Goal: Find contact information: Find contact information

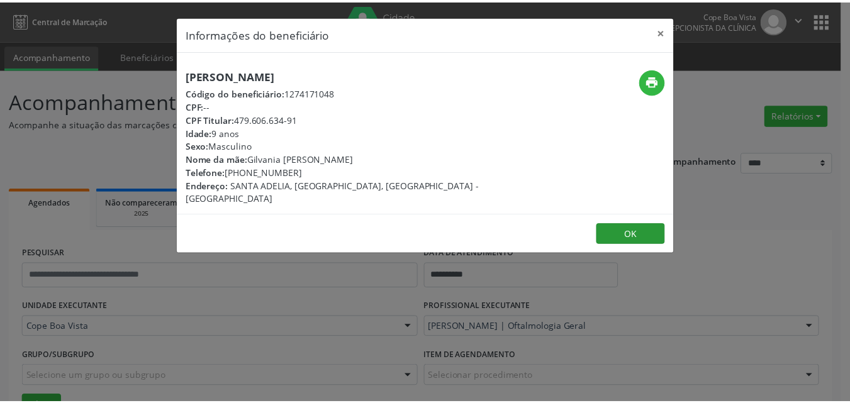
scroll to position [378, 0]
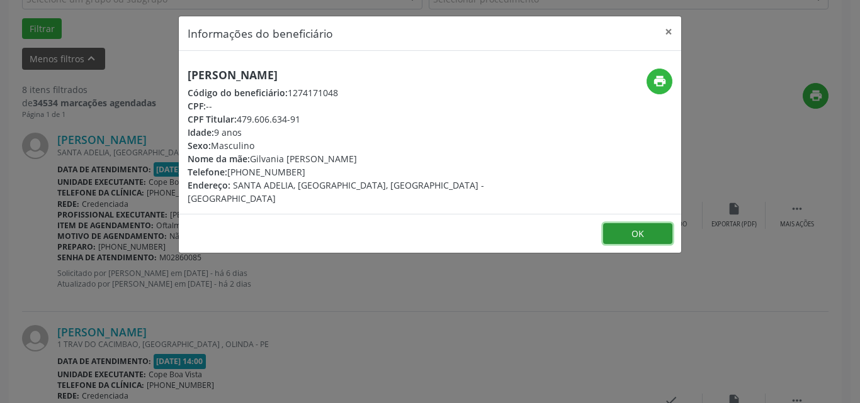
click at [622, 223] on button "OK" at bounding box center [637, 233] width 69 height 21
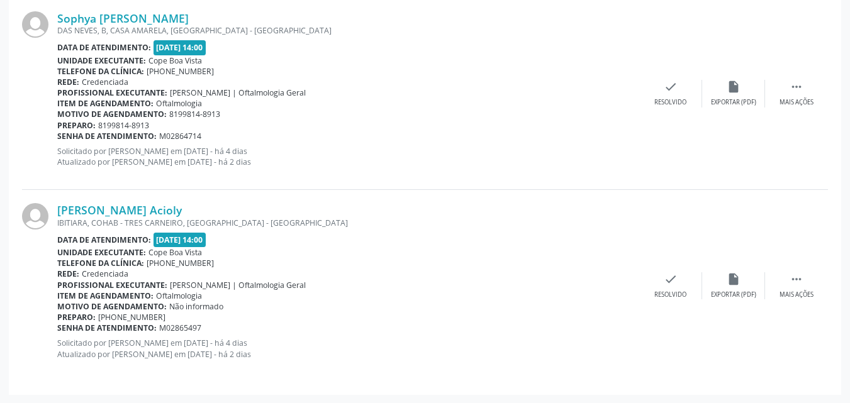
scroll to position [1653, 0]
click at [115, 208] on link "[PERSON_NAME] Acioly" at bounding box center [119, 210] width 125 height 14
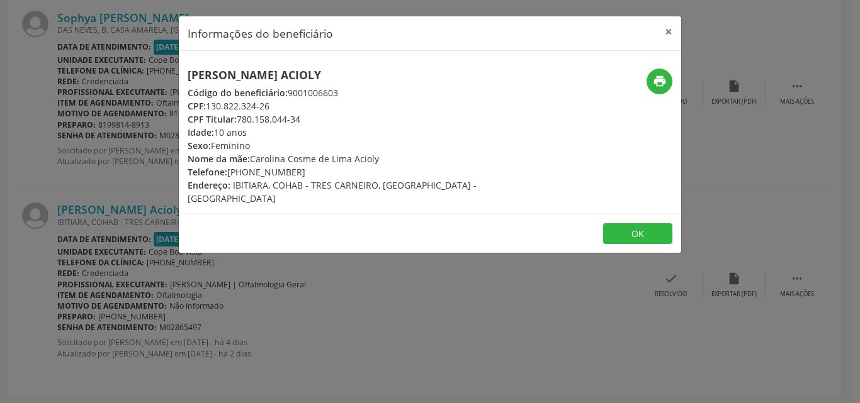
click at [262, 74] on h5 "[PERSON_NAME] Acioly" at bounding box center [346, 75] width 317 height 13
drag, startPoint x: 254, startPoint y: 160, endPoint x: 386, endPoint y: 162, distance: 132.1
click at [386, 162] on div "Nome da mãe: [PERSON_NAME] Acioly" at bounding box center [346, 158] width 317 height 13
copy div "Carolina Cosme de Lima Acioly"
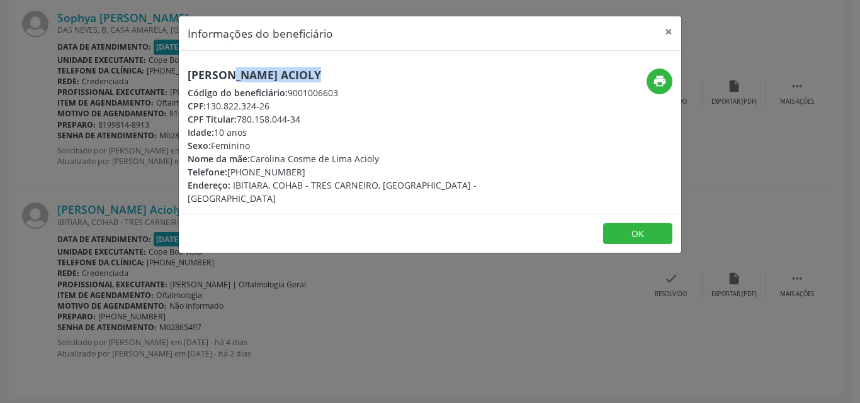
copy div "[PHONE_NUMBER]"
drag, startPoint x: 232, startPoint y: 172, endPoint x: 310, endPoint y: 174, distance: 78.7
click at [310, 174] on div "Telefone: [PHONE_NUMBER]" at bounding box center [346, 171] width 317 height 13
click at [611, 227] on button "OK" at bounding box center [637, 233] width 69 height 21
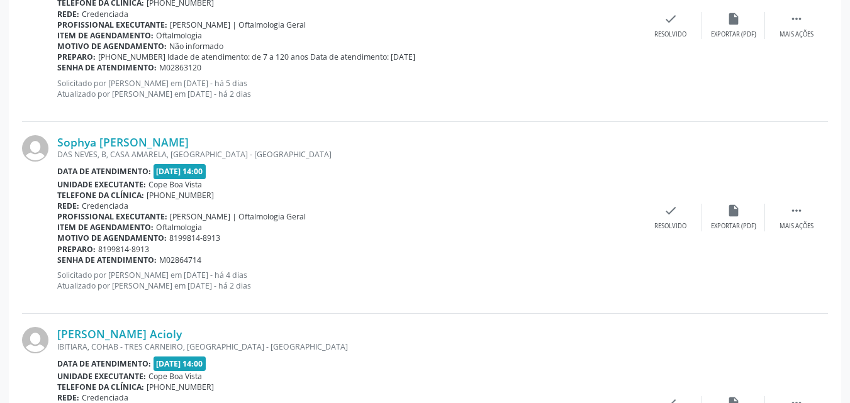
scroll to position [1527, 0]
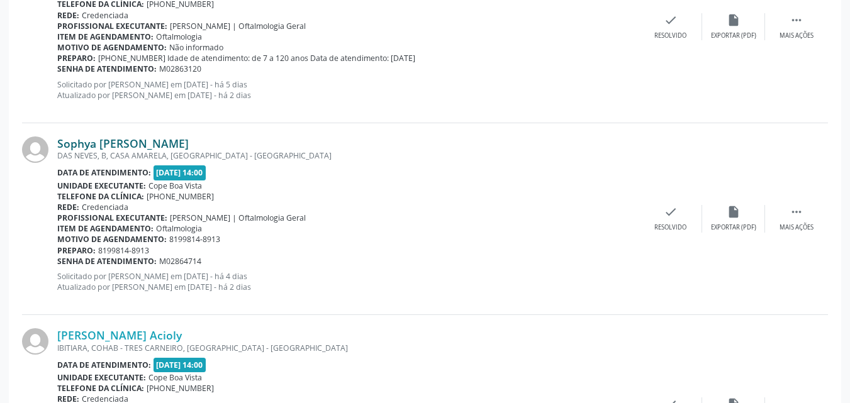
click at [123, 142] on link "Sophya [PERSON_NAME]" at bounding box center [123, 144] width 132 height 14
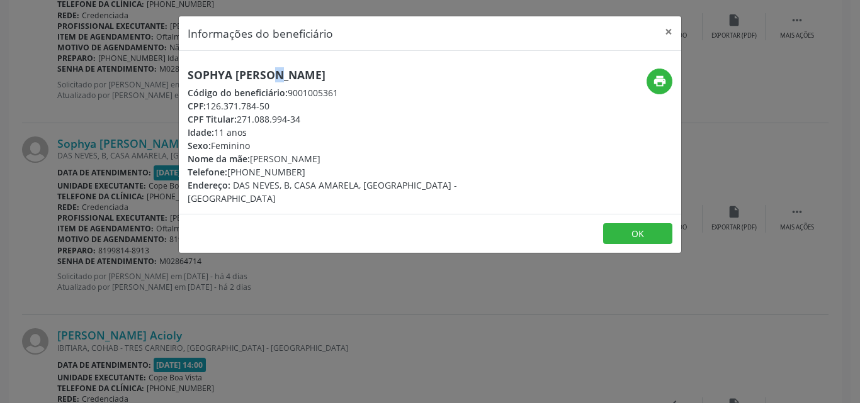
click at [231, 76] on h5 "Sophya [PERSON_NAME]" at bounding box center [346, 75] width 317 height 13
copy div "81) 99814-8913"
drag, startPoint x: 232, startPoint y: 174, endPoint x: 297, endPoint y: 175, distance: 65.4
click at [297, 175] on div "Telefone: [PHONE_NUMBER]" at bounding box center [346, 171] width 317 height 13
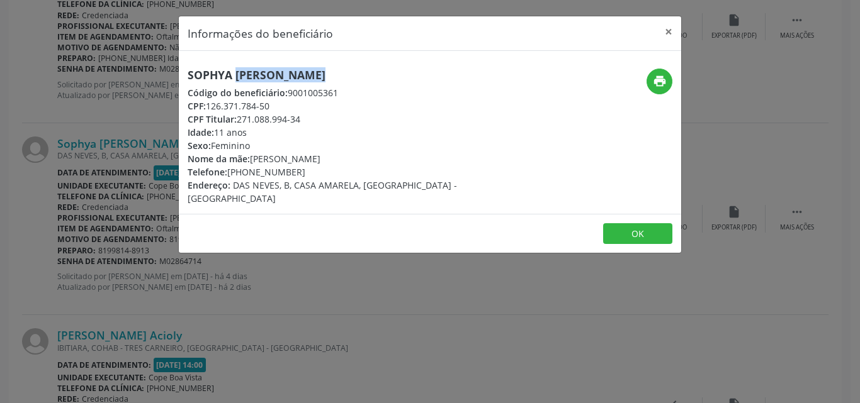
copy div "126.371.784-50"
drag, startPoint x: 210, startPoint y: 107, endPoint x: 274, endPoint y: 106, distance: 64.8
click at [274, 106] on div "CPF: 126.371.784-50" at bounding box center [346, 105] width 317 height 13
click at [644, 214] on footer "OK" at bounding box center [430, 234] width 502 height 40
click at [87, 186] on div "Informações do beneficiário × Sophya [PERSON_NAME] Código do beneficiário: 9001…" at bounding box center [430, 201] width 860 height 403
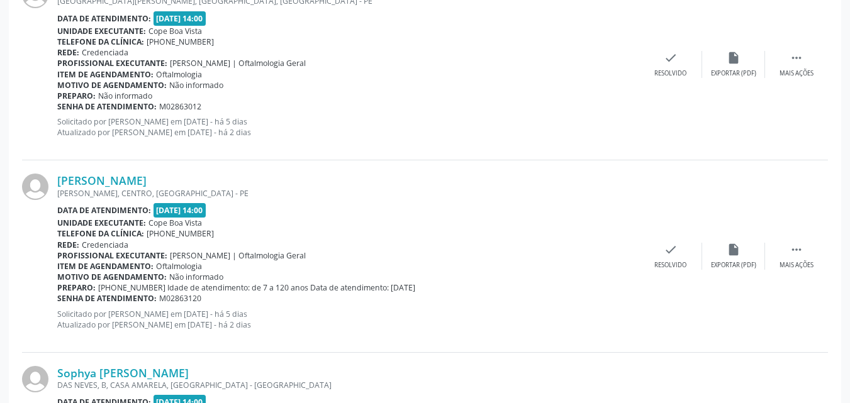
scroll to position [1275, 0]
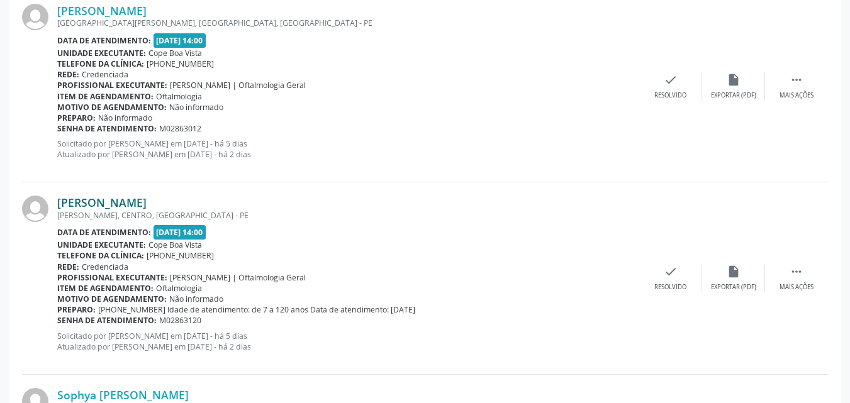
click at [115, 199] on link "[PERSON_NAME]" at bounding box center [101, 203] width 89 height 14
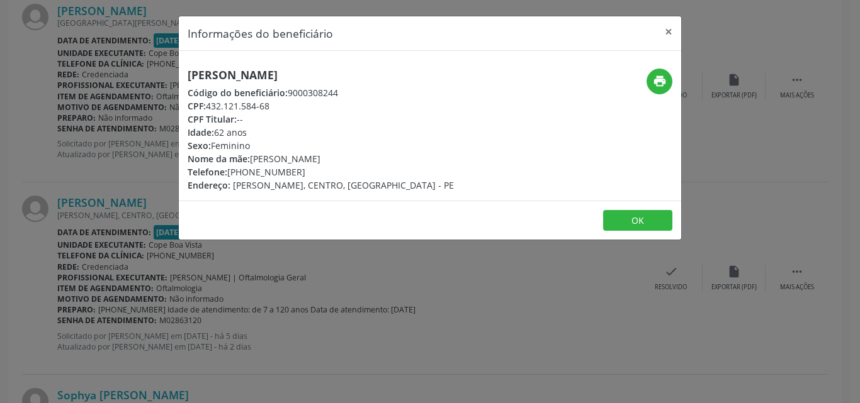
click at [251, 72] on h5 "[PERSON_NAME]" at bounding box center [321, 75] width 266 height 13
copy div "[PERSON_NAME]"
drag, startPoint x: 233, startPoint y: 174, endPoint x: 302, endPoint y: 165, distance: 69.8
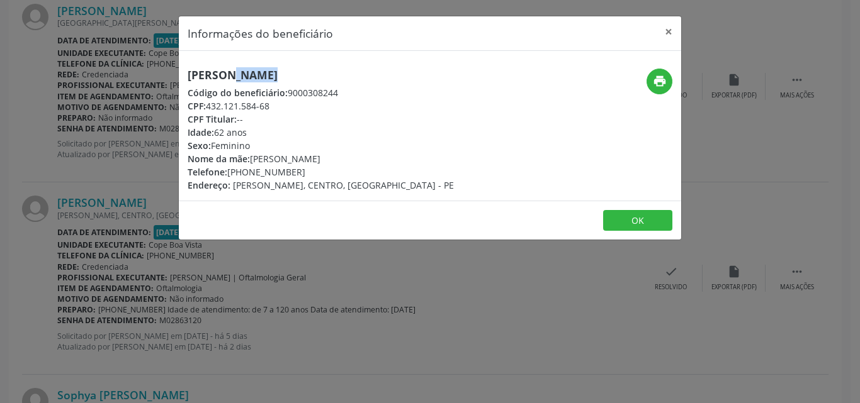
click at [300, 167] on div "Telefone: [PHONE_NUMBER]" at bounding box center [321, 171] width 266 height 13
copy div "87) 99610-3082"
click at [198, 263] on div "Informações do beneficiário × [PERSON_NAME] Código do beneficiário: 9000308244 …" at bounding box center [430, 201] width 860 height 403
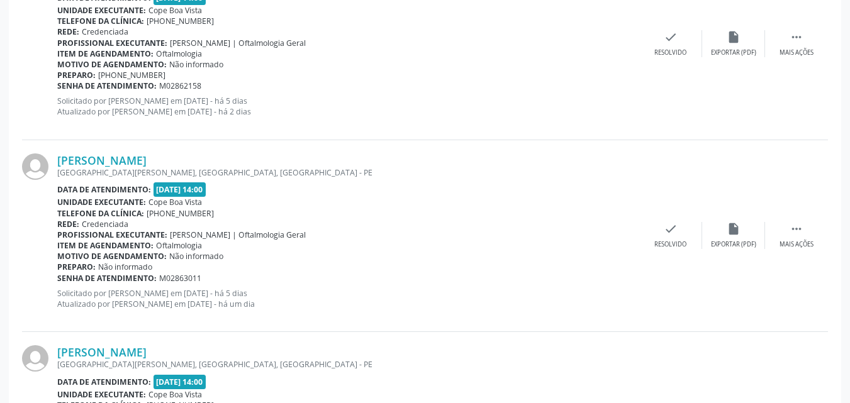
scroll to position [898, 0]
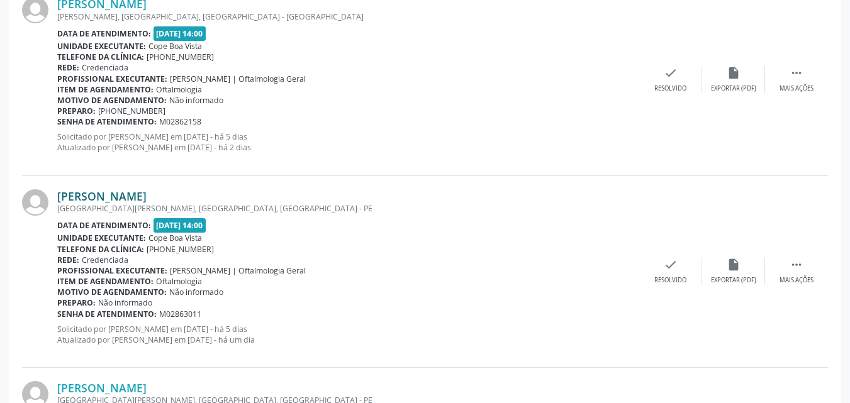
click at [103, 191] on link "[PERSON_NAME]" at bounding box center [101, 196] width 89 height 14
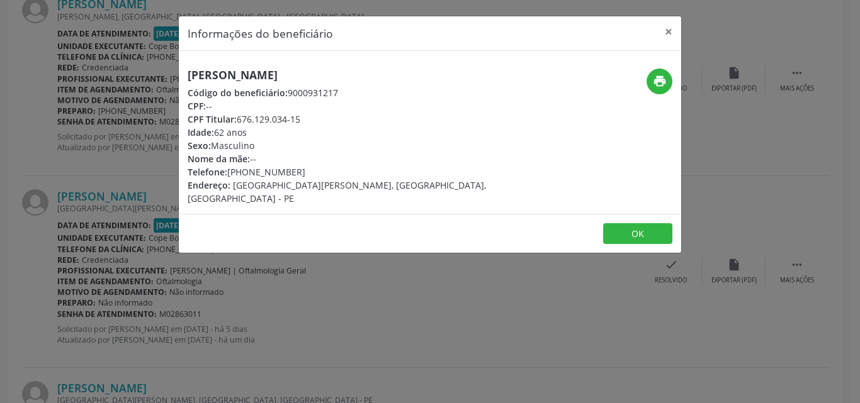
click at [260, 78] on h5 "[PERSON_NAME]" at bounding box center [346, 75] width 317 height 13
drag, startPoint x: 233, startPoint y: 175, endPoint x: 305, endPoint y: 174, distance: 71.7
click at [305, 174] on div "Telefone: [PHONE_NUMBER]" at bounding box center [346, 171] width 317 height 13
copy div "81) 98913-5555"
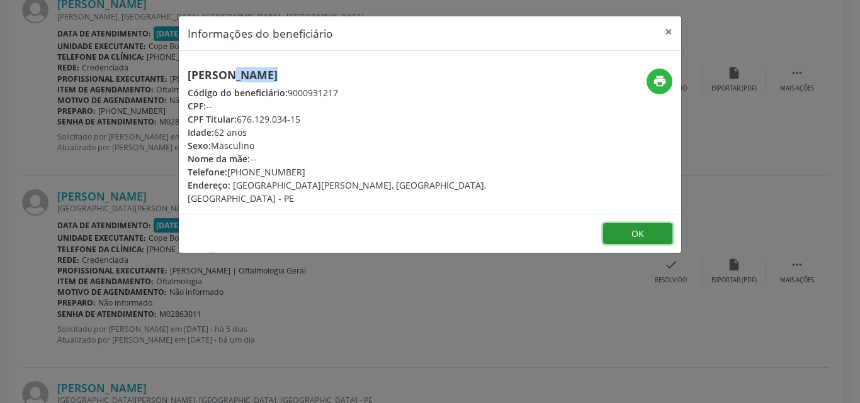
click at [640, 223] on button "OK" at bounding box center [637, 233] width 69 height 21
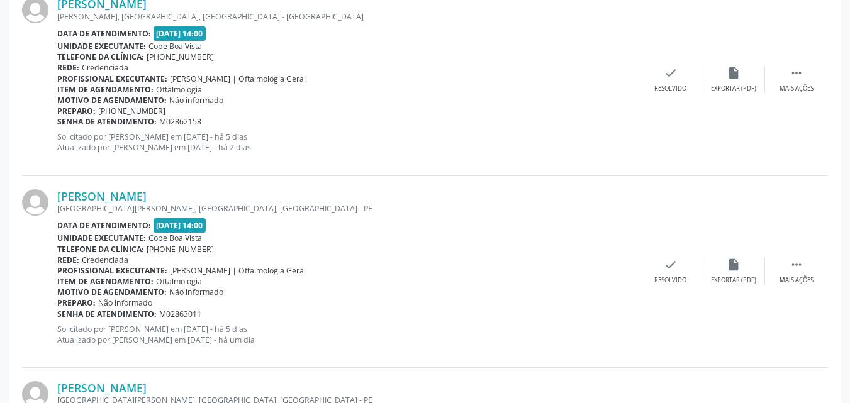
click at [418, 162] on div "[PERSON_NAME] [PERSON_NAME], [GEOGRAPHIC_DATA], [GEOGRAPHIC_DATA] - [GEOGRAPHIC…" at bounding box center [425, 80] width 806 height 192
click at [163, 35] on span "[DATE] 14:00" at bounding box center [180, 33] width 53 height 14
click at [162, 35] on span "[DATE] 14:00" at bounding box center [180, 33] width 53 height 14
click at [317, 66] on div "Rede: Credenciada" at bounding box center [348, 67] width 582 height 11
click at [218, 55] on div "Telefone da clínica: [PHONE_NUMBER]" at bounding box center [348, 57] width 582 height 11
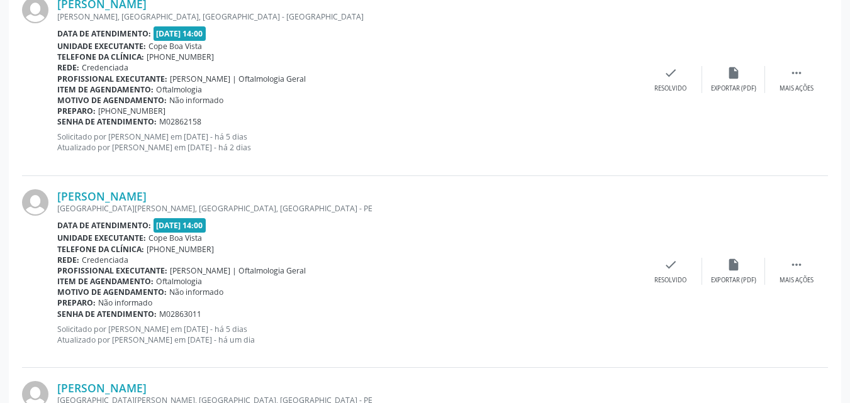
click at [217, 53] on div "Telefone da clínica: [PHONE_NUMBER]" at bounding box center [348, 57] width 582 height 11
click at [216, 53] on div "Telefone da clínica: [PHONE_NUMBER]" at bounding box center [348, 57] width 582 height 11
click at [217, 53] on div "Telefone da clínica: [PHONE_NUMBER]" at bounding box center [348, 57] width 582 height 11
click at [268, 53] on div "Telefone da clínica: [PHONE_NUMBER]" at bounding box center [348, 57] width 582 height 11
